Goal: Navigation & Orientation: Find specific page/section

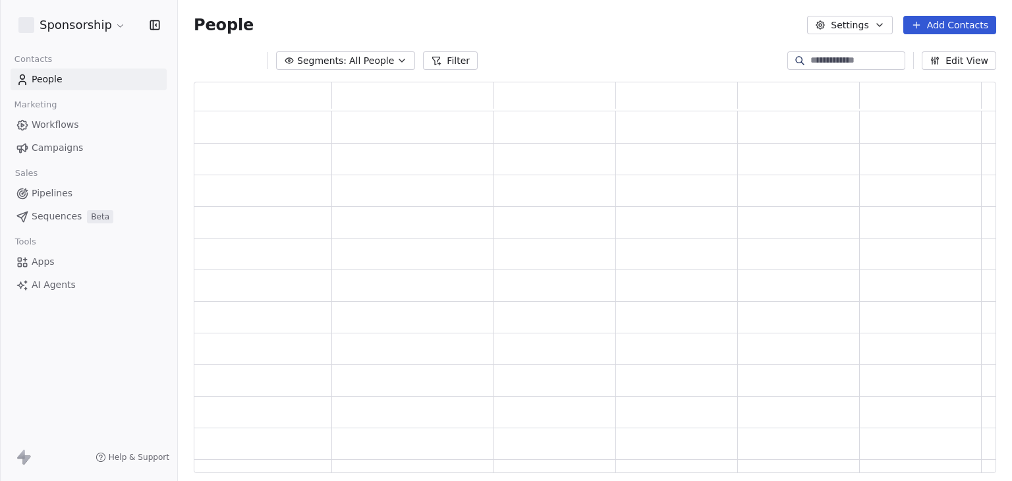
scroll to position [381, 792]
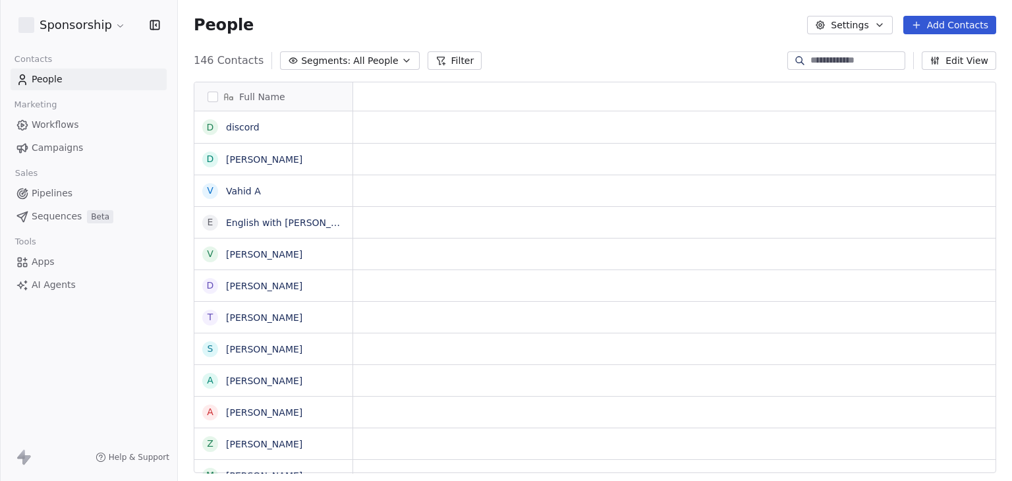
click at [63, 24] on html "Sponsorship Contacts People Marketing Workflows Campaigns Sales Pipelines Seque…" at bounding box center [506, 240] width 1012 height 481
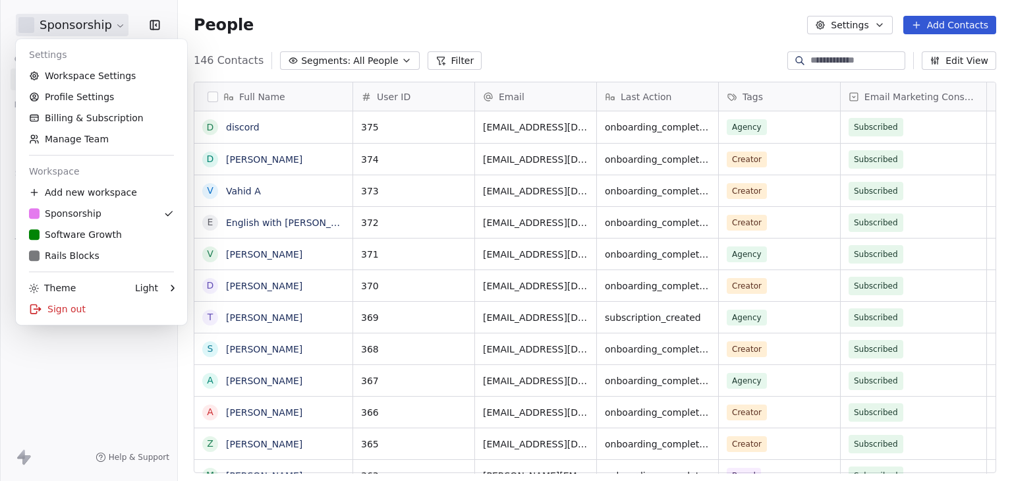
scroll to position [413, 824]
click at [530, 38] on html "Sponsorship Contacts People Marketing Workflows Campaigns Sales Pipelines Seque…" at bounding box center [506, 240] width 1012 height 481
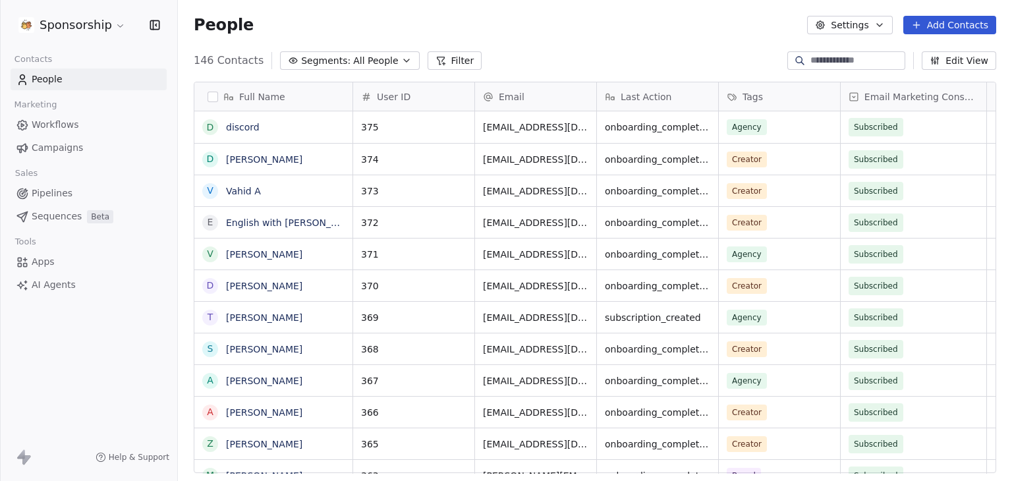
click at [40, 290] on span "AI Agents" at bounding box center [54, 285] width 44 height 14
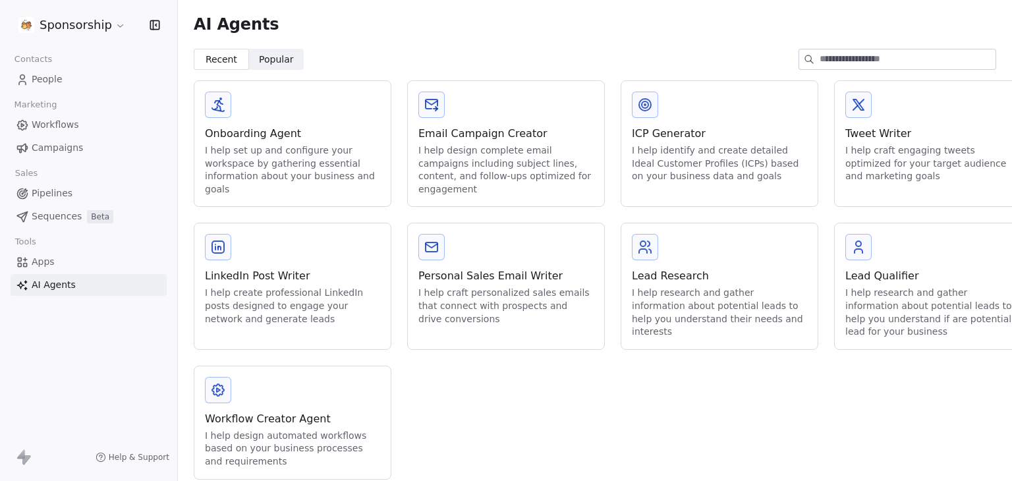
click at [258, 140] on div "Onboarding Agent" at bounding box center [292, 134] width 175 height 16
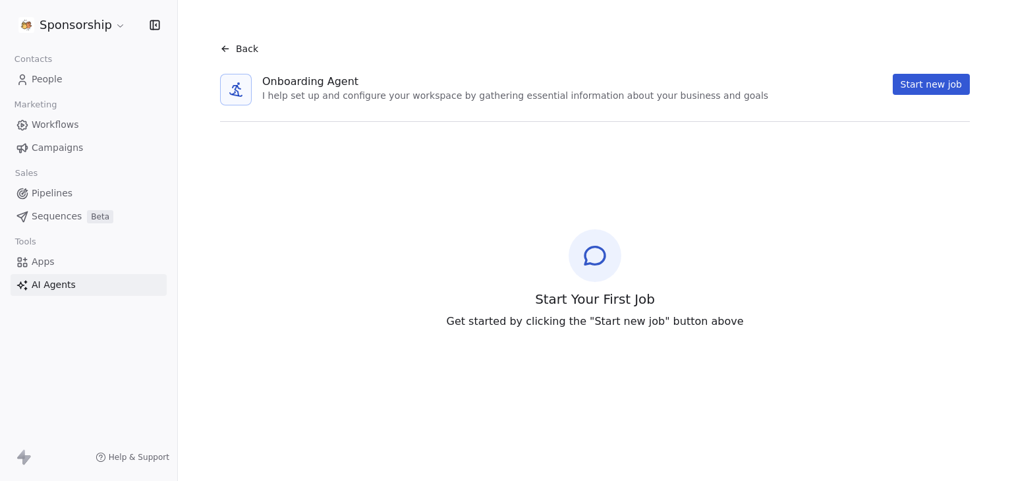
click at [87, 18] on html "Sponsorship Contacts People Marketing Workflows Campaigns Sales Pipelines Seque…" at bounding box center [506, 240] width 1012 height 481
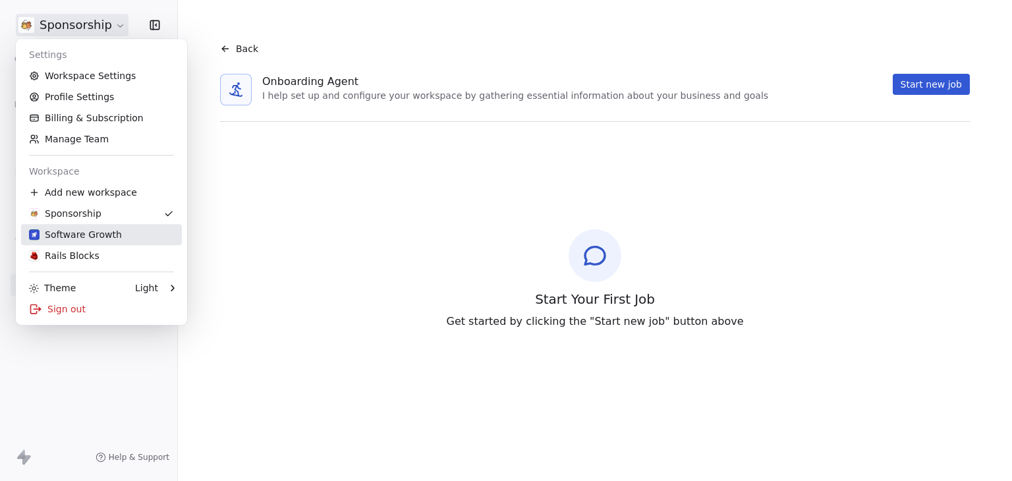
click at [96, 225] on link "Software Growth" at bounding box center [101, 234] width 161 height 21
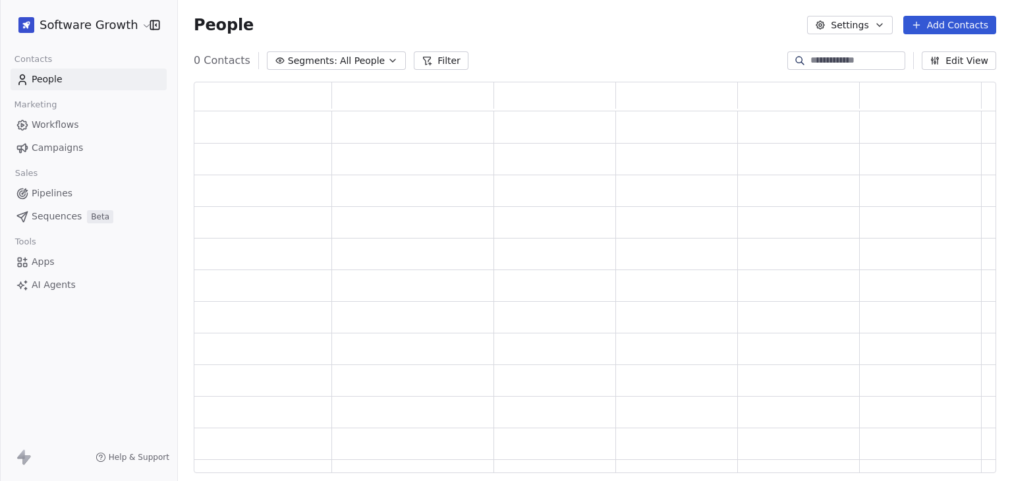
scroll to position [381, 792]
click at [53, 274] on link "AI Agents" at bounding box center [89, 285] width 156 height 22
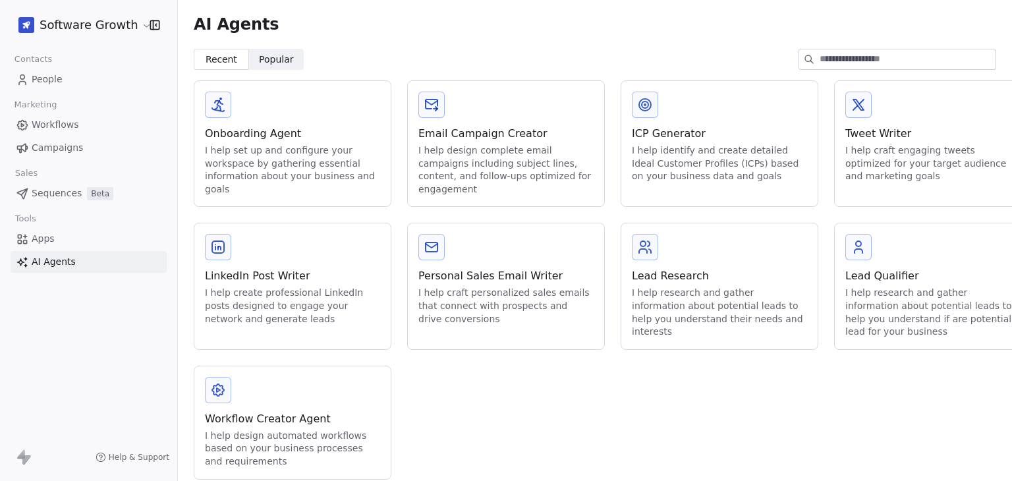
click at [54, 239] on link "Apps" at bounding box center [89, 239] width 156 height 22
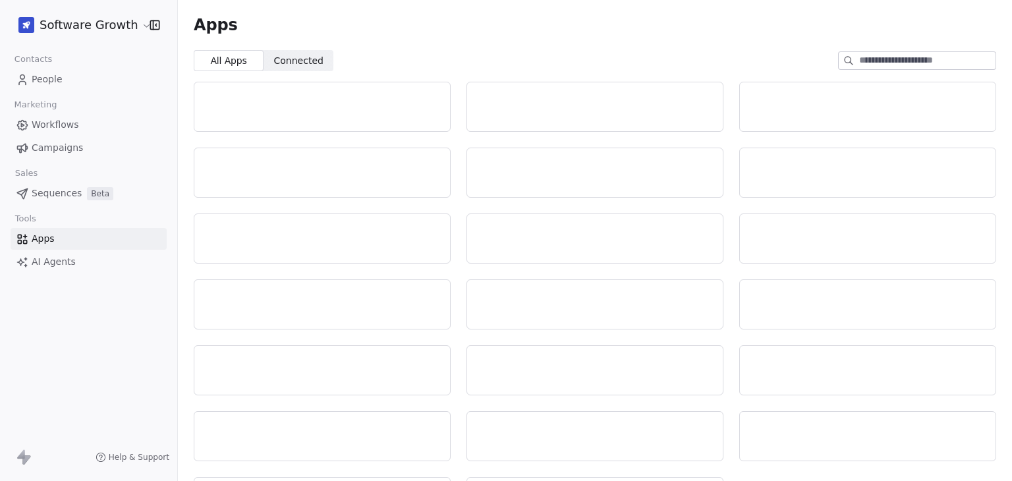
click at [55, 265] on span "AI Agents" at bounding box center [54, 262] width 44 height 14
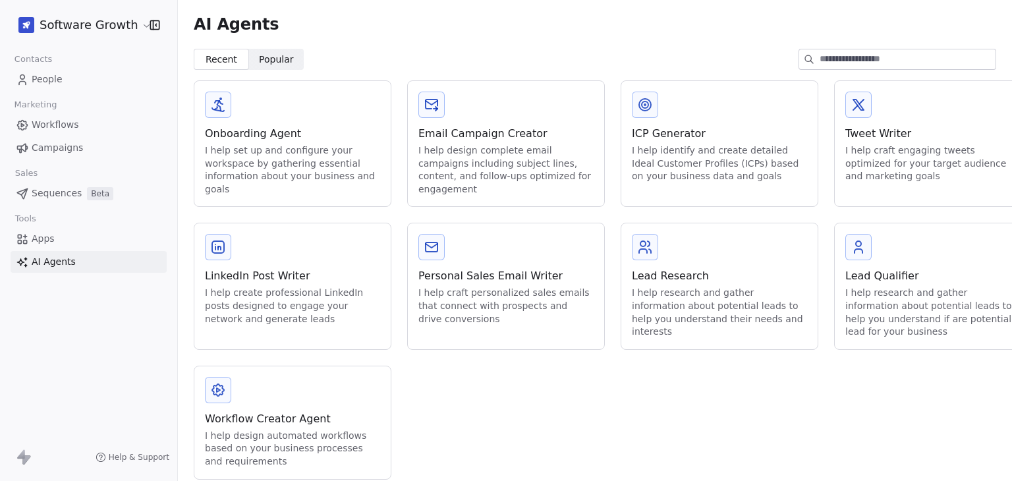
click at [316, 150] on div "I help set up and configure your workspace by gathering essential information a…" at bounding box center [292, 169] width 175 height 51
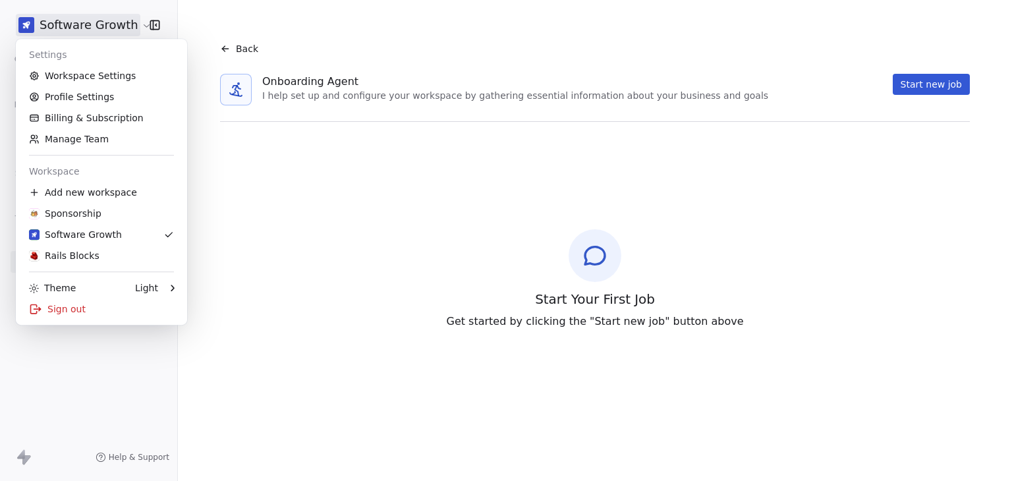
click at [65, 26] on html "Software Growth Contacts People Marketing Workflows Campaigns Sales Sequences B…" at bounding box center [506, 240] width 1012 height 481
click at [50, 255] on div "Rails Blocks" at bounding box center [64, 255] width 71 height 13
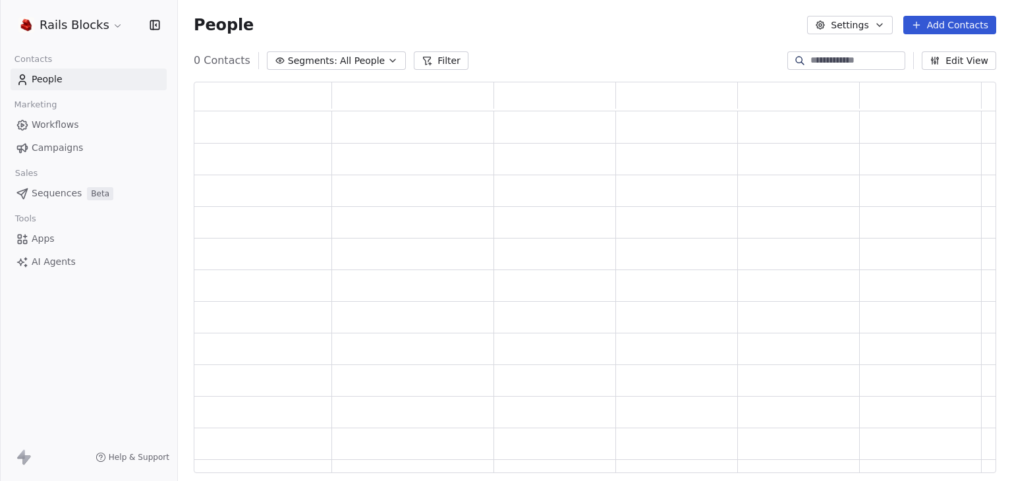
scroll to position [381, 792]
click at [53, 260] on span "AI Agents" at bounding box center [54, 262] width 44 height 14
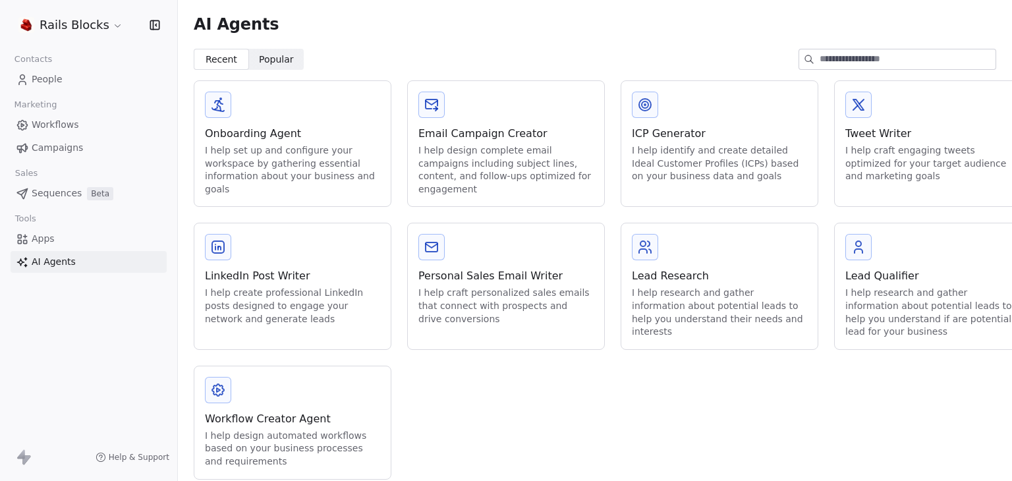
click at [224, 160] on div "I help set up and configure your workspace by gathering essential information a…" at bounding box center [292, 169] width 175 height 51
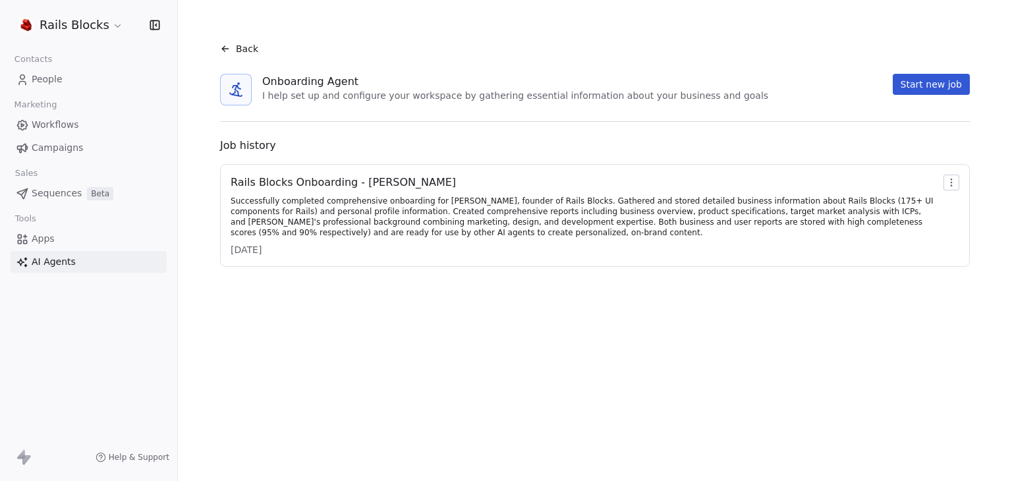
click at [378, 214] on div "Successfully completed comprehensive onboarding for [PERSON_NAME], founder of R…" at bounding box center [585, 217] width 708 height 42
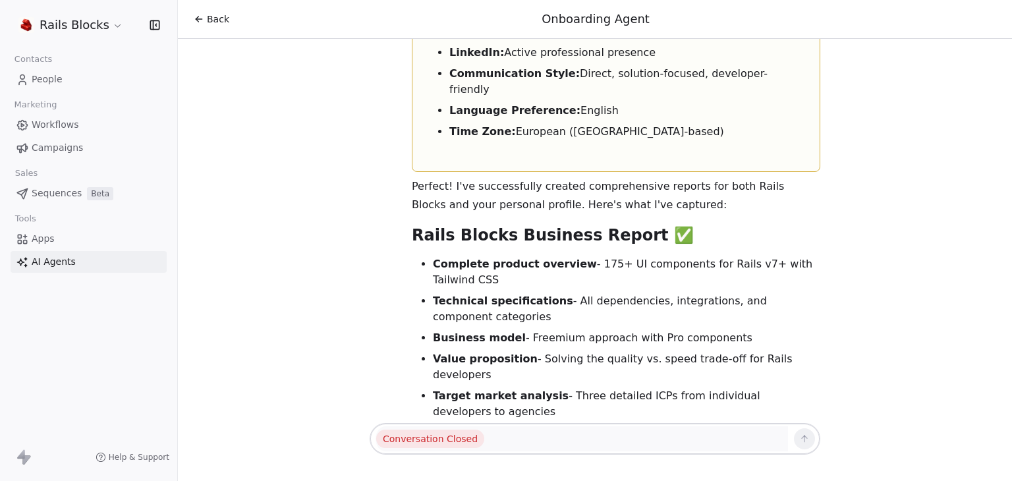
scroll to position [6430, 0]
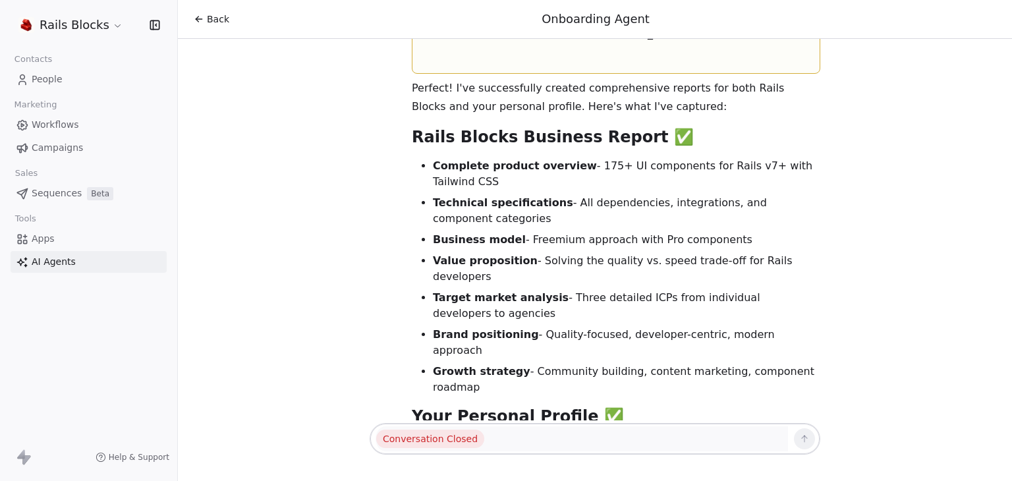
click at [96, 24] on html "Rails Blocks Contacts People Marketing Workflows Campaigns Sales Sequences Beta…" at bounding box center [506, 240] width 1012 height 481
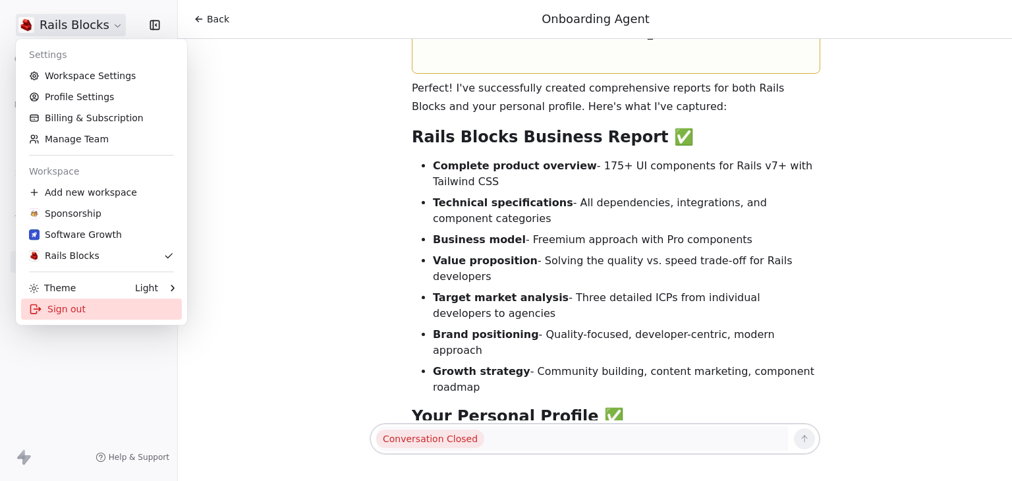
click at [71, 308] on div "Sign out" at bounding box center [101, 309] width 161 height 21
